Goal: Find specific page/section: Find specific page/section

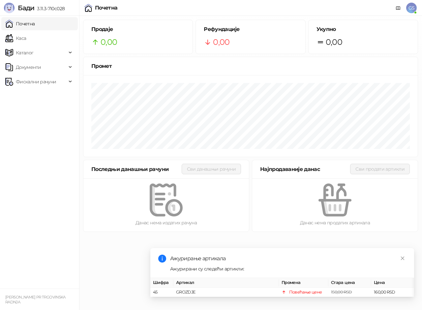
click at [26, 40] on link "Каса" at bounding box center [15, 38] width 21 height 13
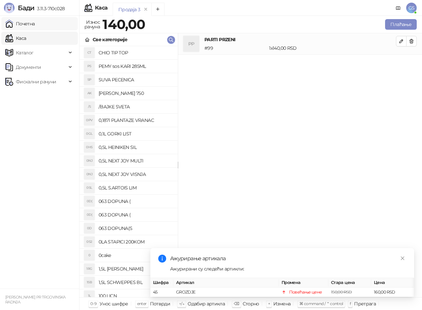
click at [35, 24] on link "Почетна" at bounding box center [20, 23] width 30 height 13
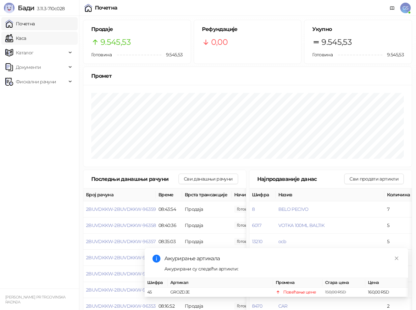
click at [25, 34] on link "Каса" at bounding box center [15, 38] width 21 height 13
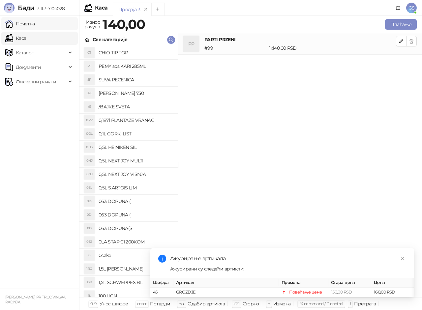
click at [25, 26] on link "Почетна" at bounding box center [20, 23] width 30 height 13
